Goal: Use online tool/utility: Utilize a website feature to perform a specific function

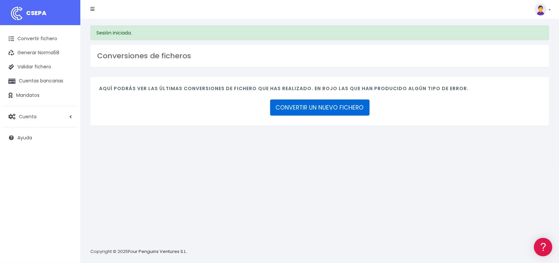
click at [318, 107] on link "CONVERTIR UN NUEVO FICHERO" at bounding box center [319, 107] width 99 height 16
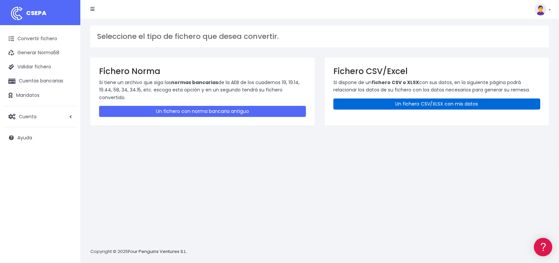
click at [435, 104] on link "Un fichero CSV/XLSX con mis datos" at bounding box center [436, 103] width 207 height 11
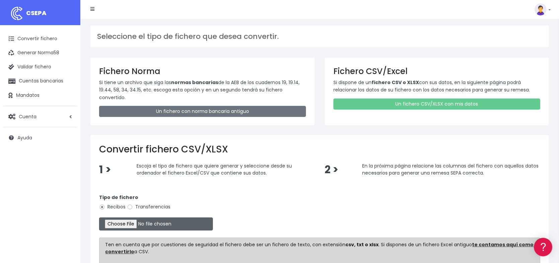
click at [133, 223] on input "file" at bounding box center [156, 223] width 114 height 13
type input "C:\fakepath\Remesa Septiembre 1.xlsx"
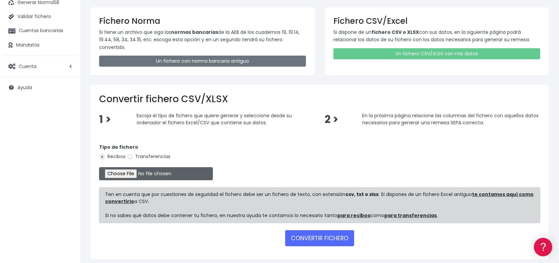
scroll to position [67, 0]
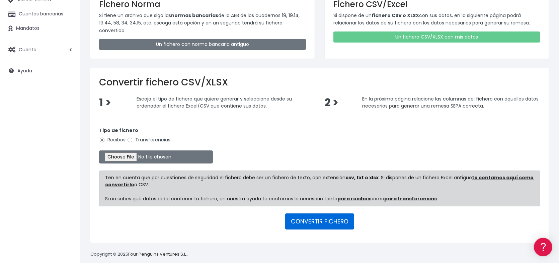
click at [317, 221] on button "CONVERTIR FICHERO" at bounding box center [319, 221] width 69 height 16
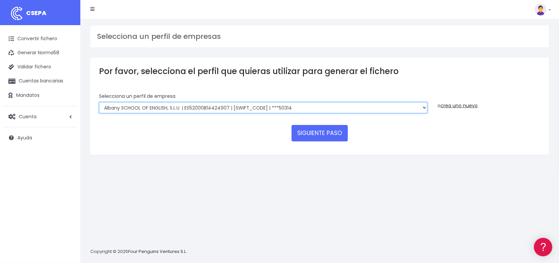
click at [184, 107] on select "Albany SCHOOL OF ENGLISH, S.L.U. | ES52000B14424907 | [SWIFT_CODE] | ***50314 […" at bounding box center [263, 107] width 328 height 11
select select "1626"
click at [99, 102] on select "Albany SCHOOL OF ENGLISH, S.L.U. | ES52000B14424907 | [SWIFT_CODE] | ***50314 […" at bounding box center [263, 107] width 328 height 11
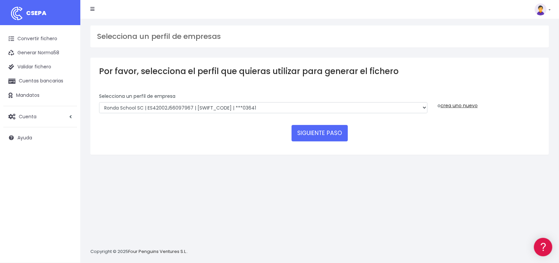
click at [246, 151] on div "Por favor, selecciona el perfil que quieras utilizar para generar el fichero Se…" at bounding box center [319, 106] width 459 height 97
click at [320, 133] on button "SIGUIENTE PASO" at bounding box center [320, 133] width 56 height 16
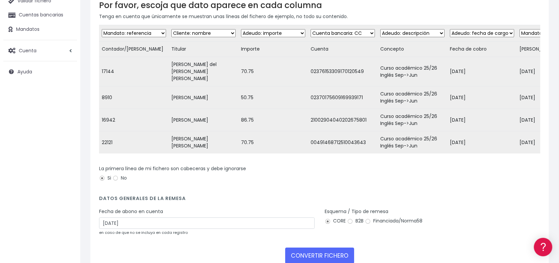
scroll to position [67, 0]
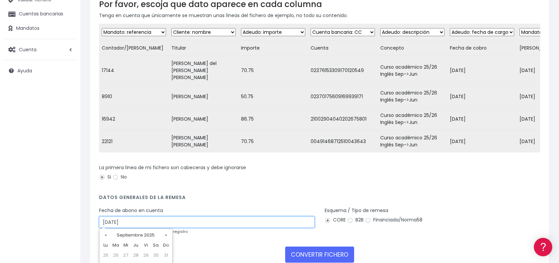
click at [176, 220] on input "[DATE]" at bounding box center [207, 221] width 216 height 11
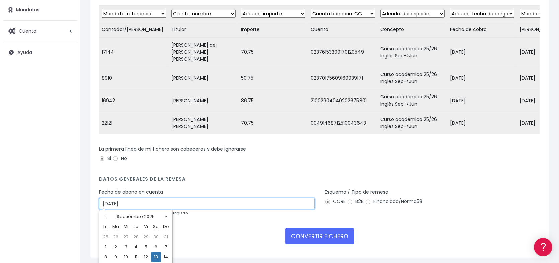
scroll to position [116, 0]
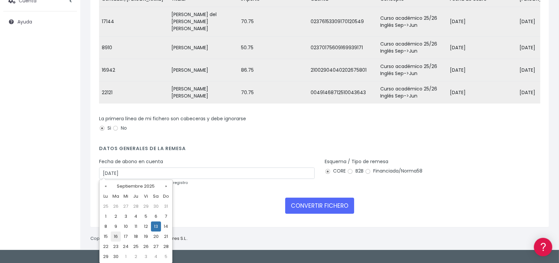
click at [116, 235] on td "16" at bounding box center [116, 236] width 10 height 10
type input "16/09/2025"
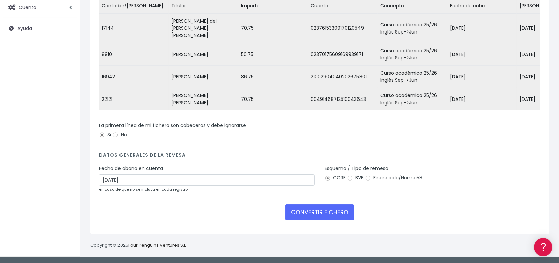
scroll to position [106, 0]
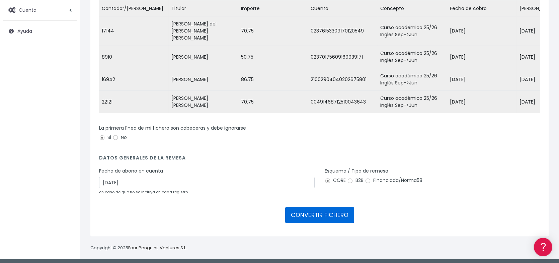
click at [325, 213] on button "CONVERTIR FICHERO" at bounding box center [319, 215] width 69 height 16
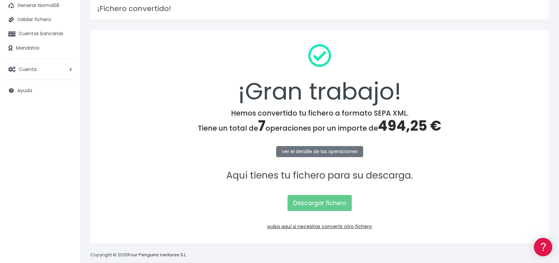
scroll to position [57, 0]
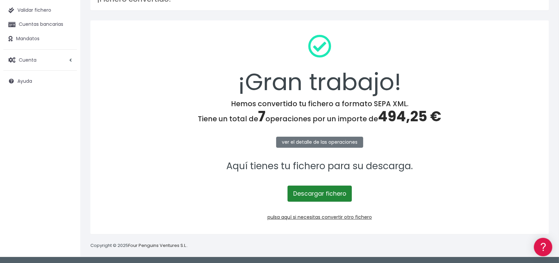
click at [322, 193] on link "Descargar fichero" at bounding box center [320, 193] width 64 height 16
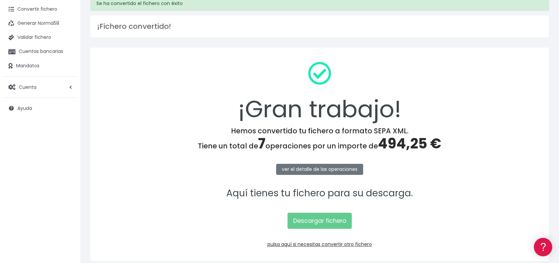
scroll to position [0, 0]
